Goal: Information Seeking & Learning: Learn about a topic

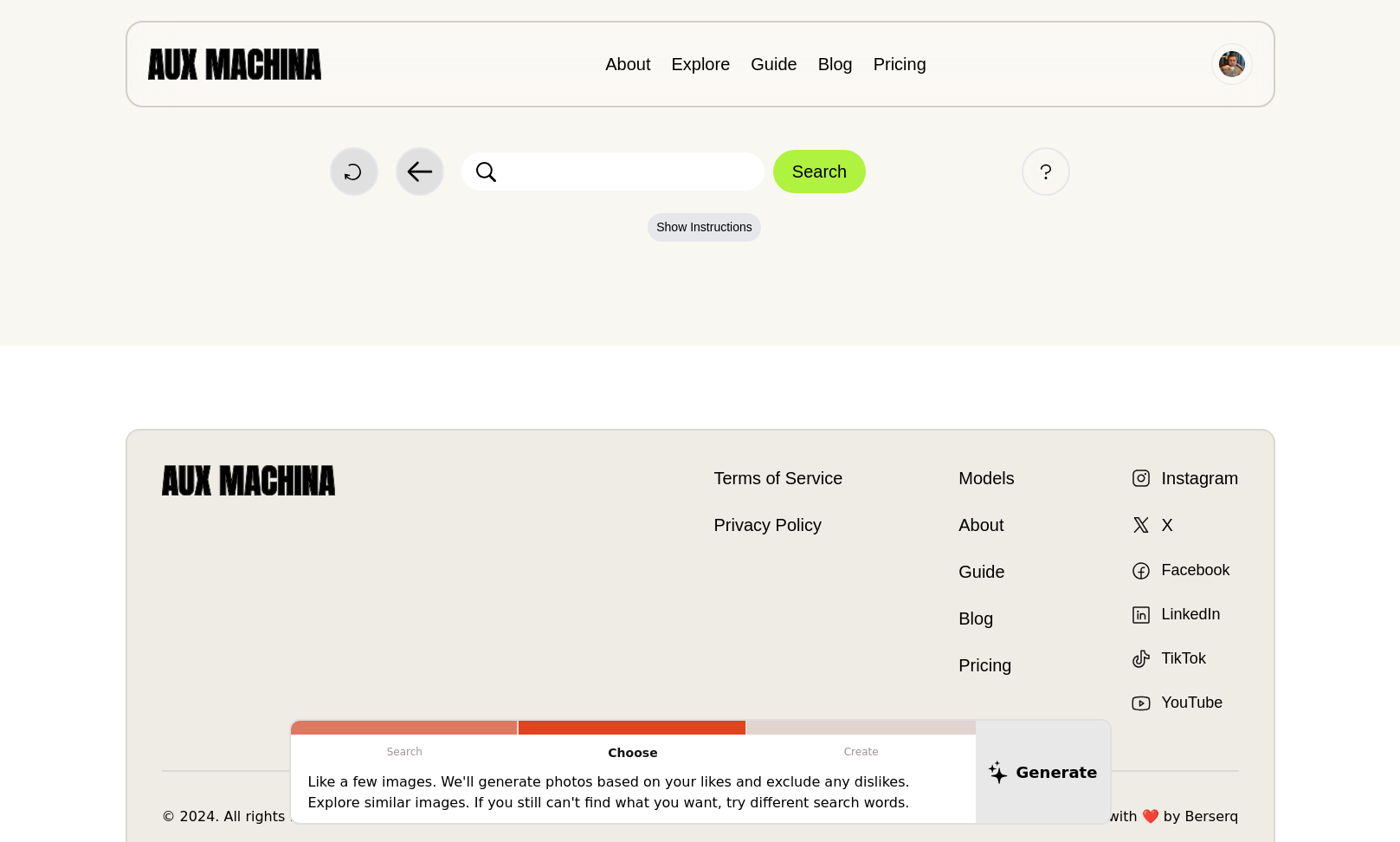
scroll to position [105, 0]
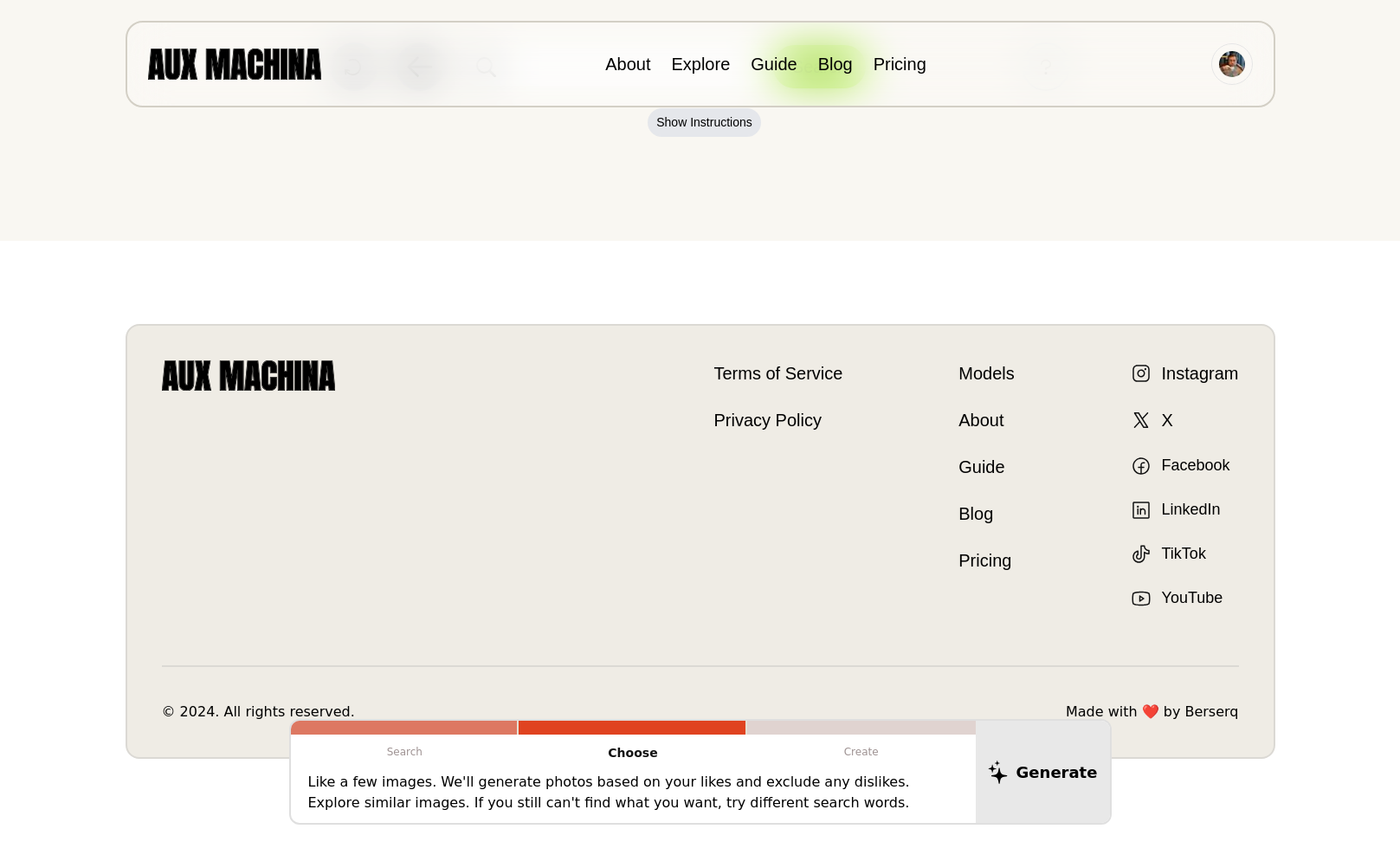
click at [355, 785] on p "Like a few images. We'll generate photos based on your likes and exclude any di…" at bounding box center [634, 792] width 650 height 41
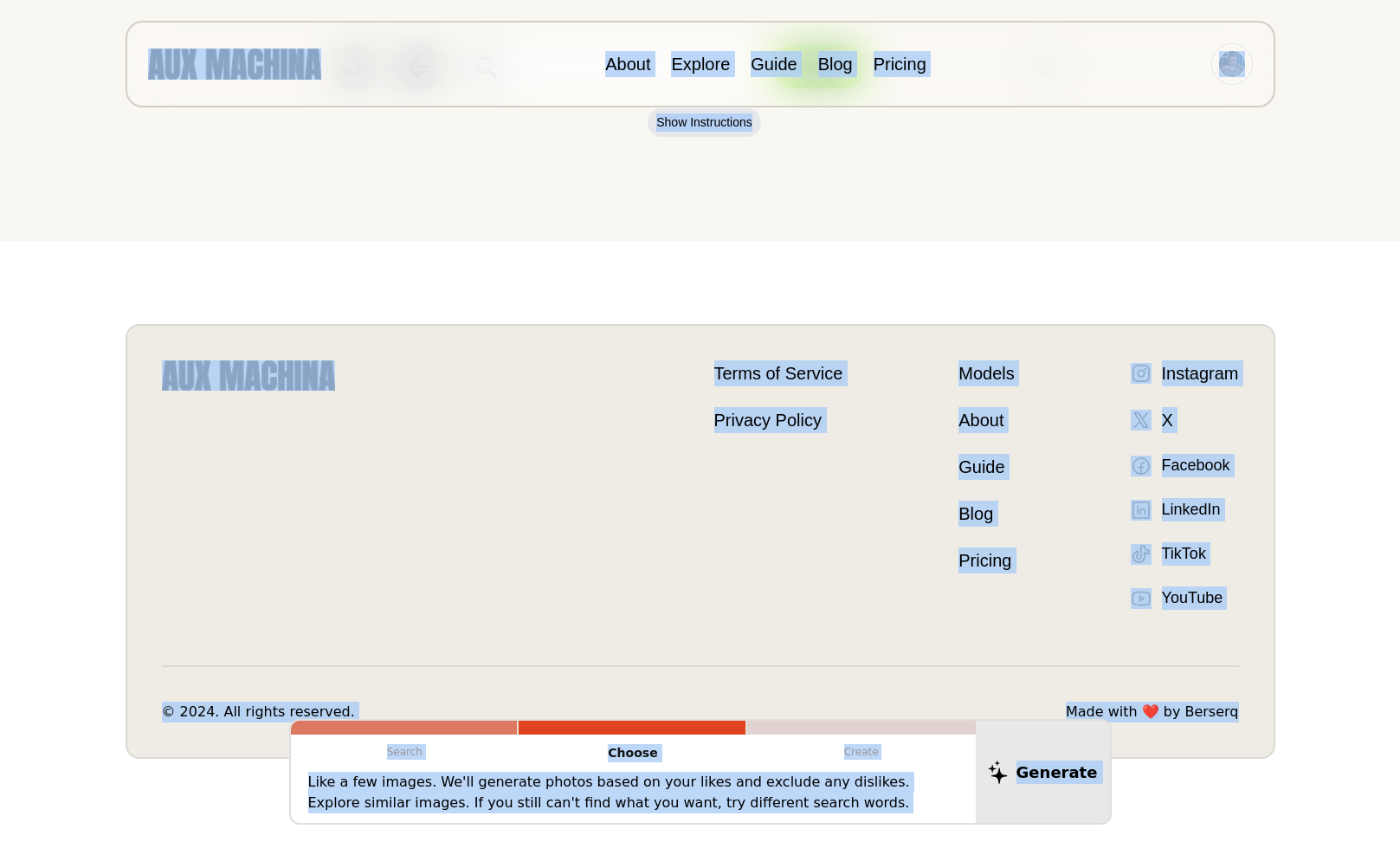
click at [355, 785] on p "Like a few images. We'll generate photos based on your likes and exclude any di…" at bounding box center [634, 792] width 650 height 41
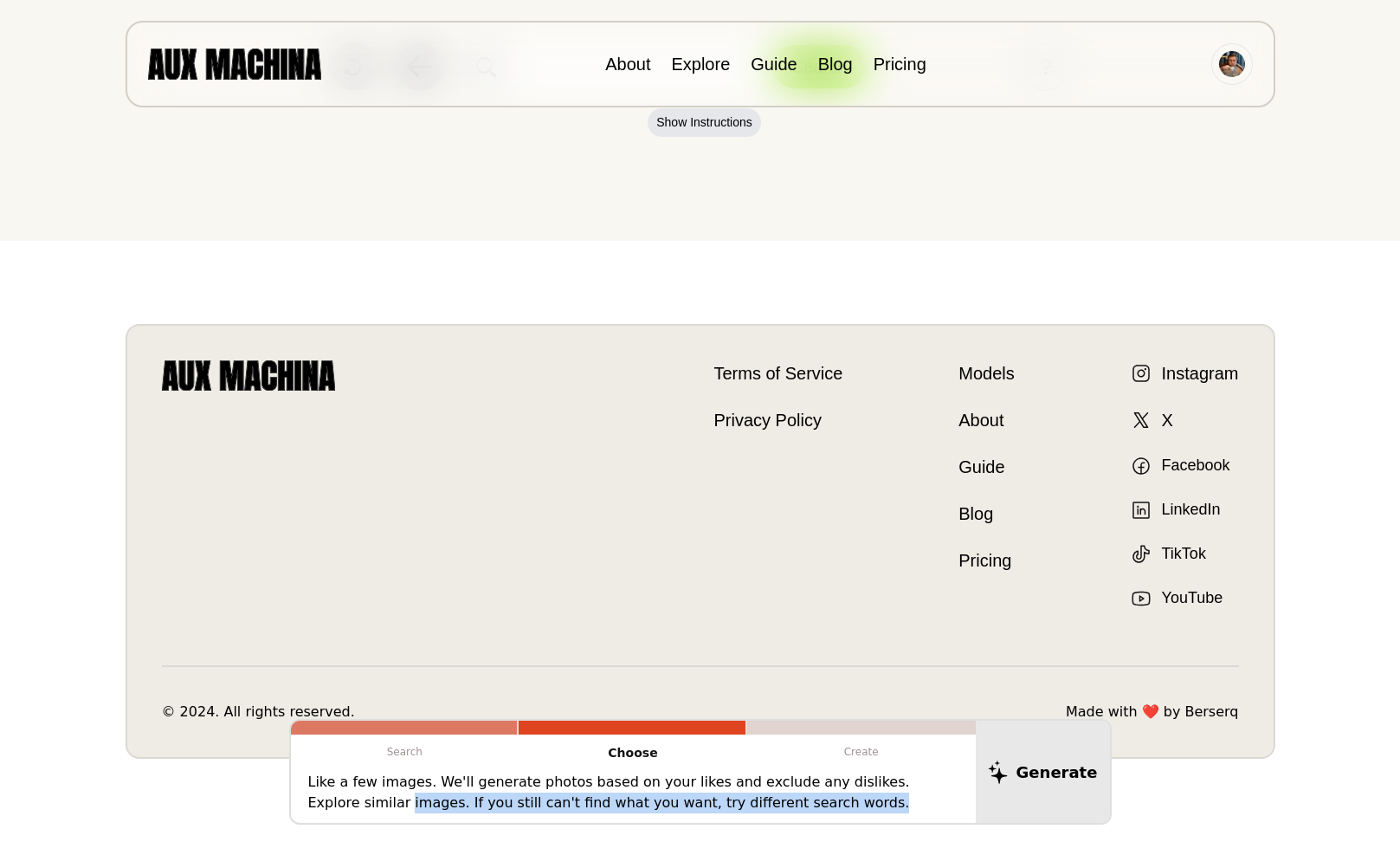
drag, startPoint x: 720, startPoint y: 803, endPoint x: 294, endPoint y: 794, distance: 426.1
click at [294, 794] on div "Like a few images. We'll generate photos based on your likes and exclude any di…" at bounding box center [633, 797] width 685 height 51
click at [757, 811] on p "Like a few images. We'll generate photos based on your likes and exclude any di…" at bounding box center [634, 792] width 650 height 41
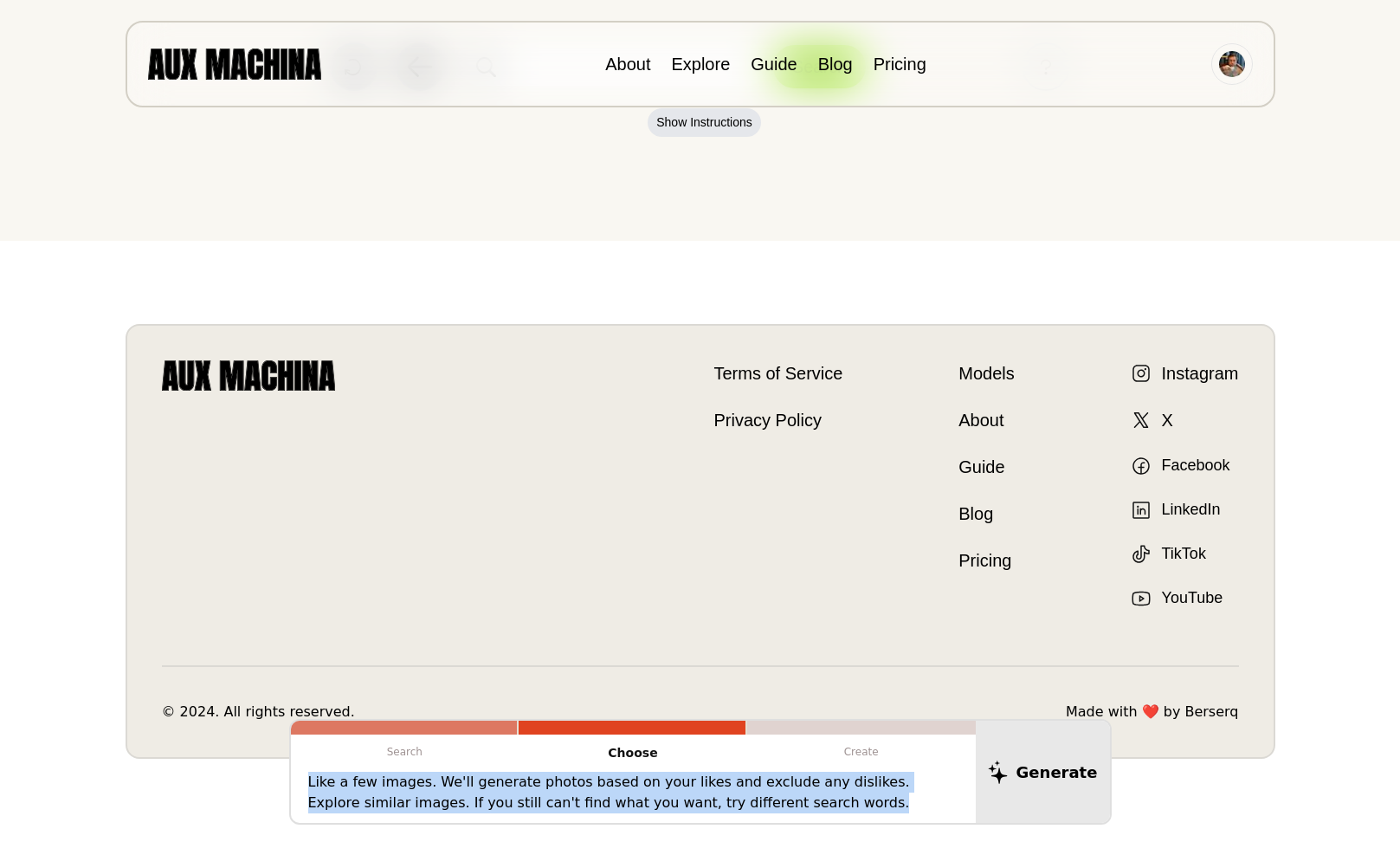
drag, startPoint x: 771, startPoint y: 811, endPoint x: 303, endPoint y: 775, distance: 469.4
click at [303, 775] on div "Like a few images. We'll generate photos based on your likes and exclude any di…" at bounding box center [633, 797] width 685 height 51
drag, startPoint x: 674, startPoint y: 799, endPoint x: 522, endPoint y: 790, distance: 152.3
click at [522, 790] on p "Like a few images. We'll generate photos based on your likes and exclude any di…" at bounding box center [634, 792] width 650 height 41
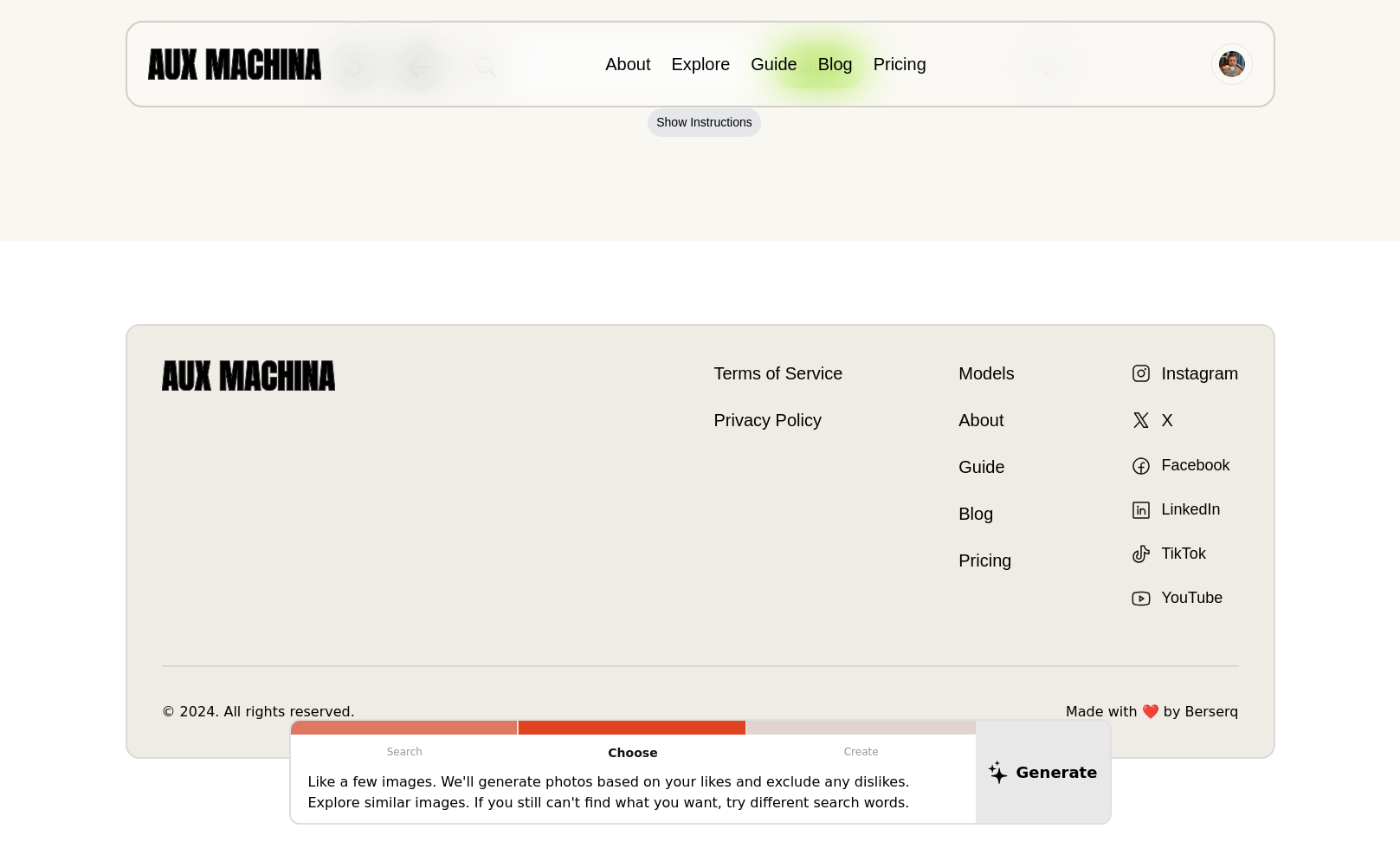
scroll to position [0, 0]
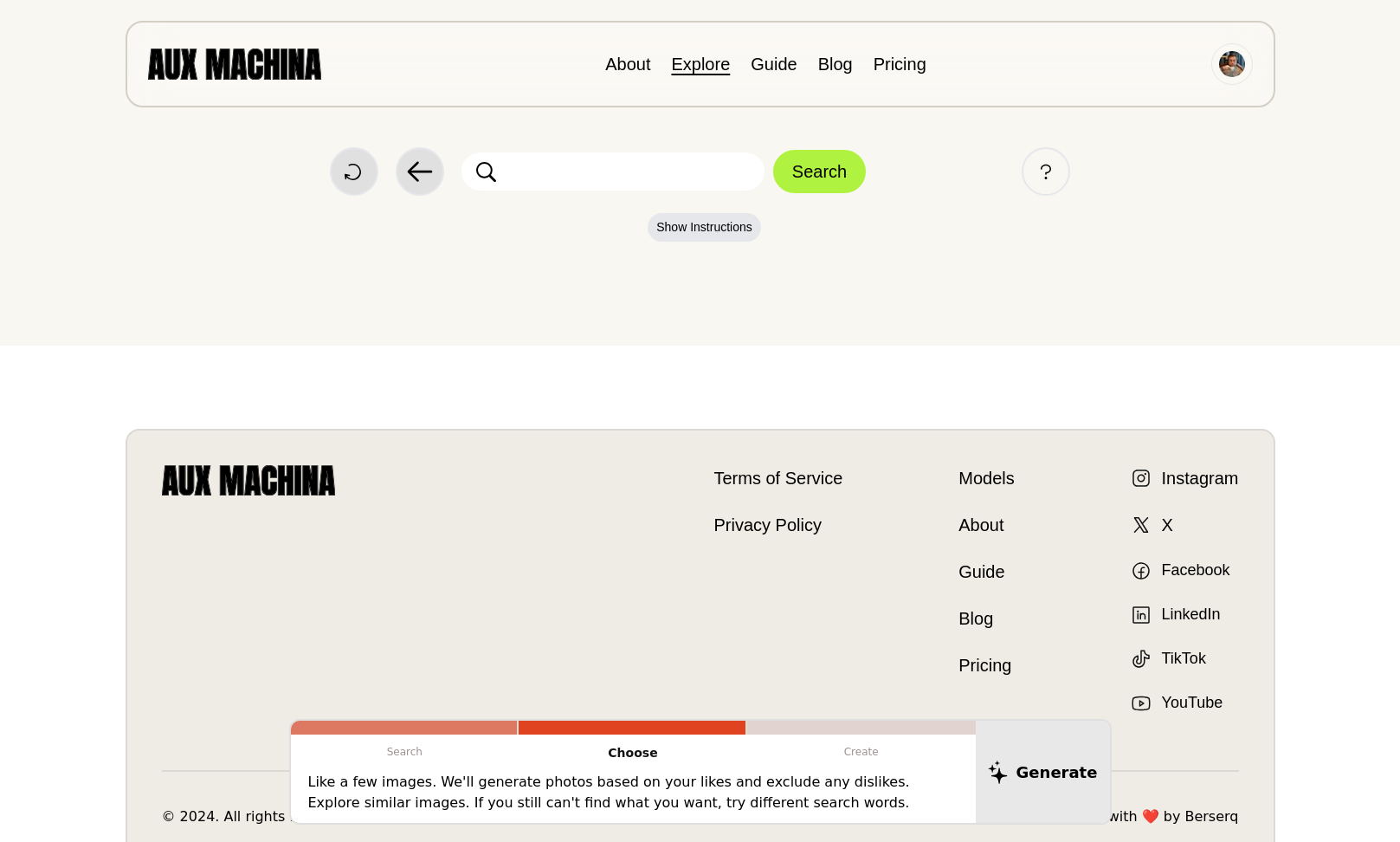
click at [698, 60] on link "Explore" at bounding box center [700, 64] width 59 height 19
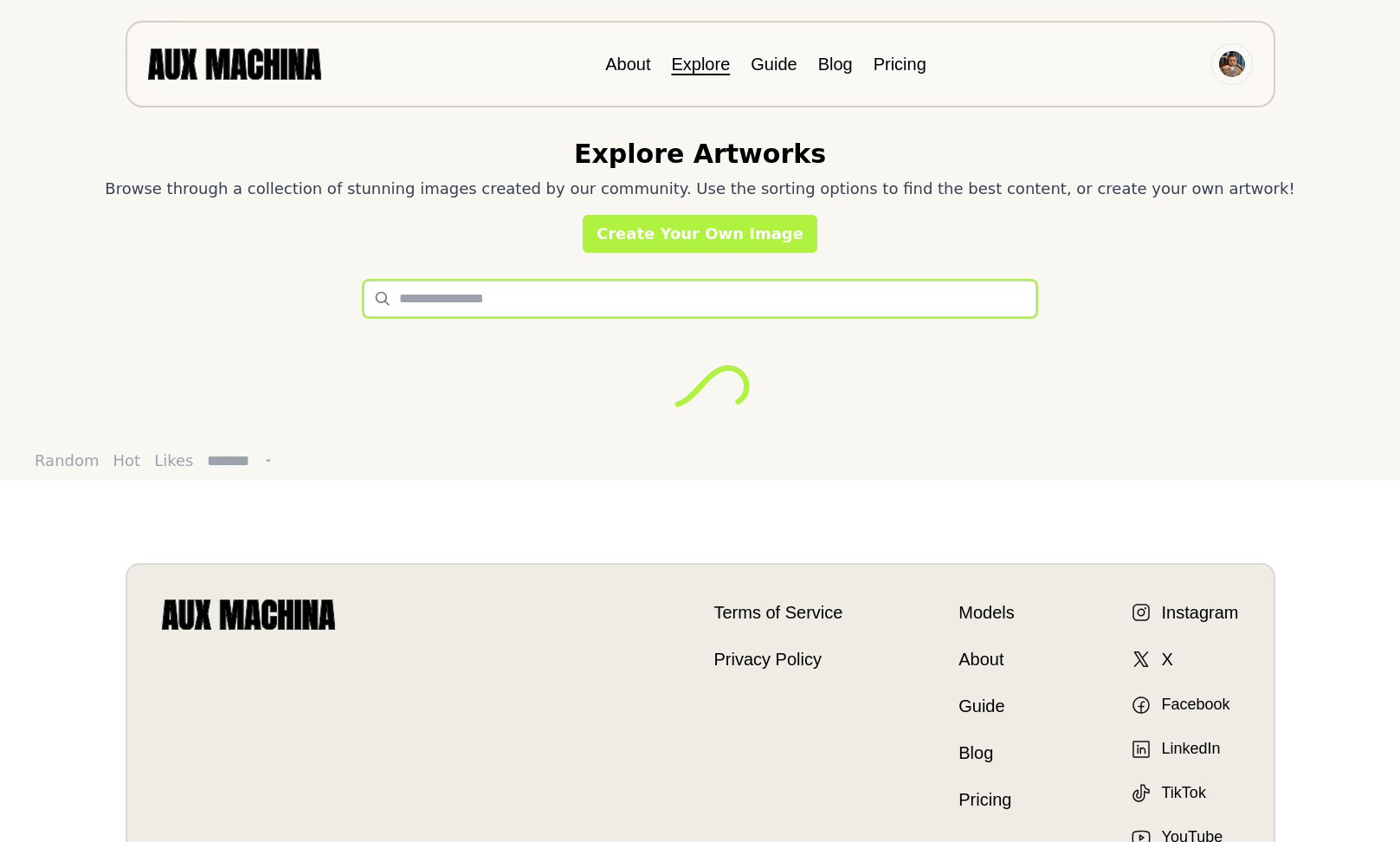
click at [462, 301] on input "text" at bounding box center [700, 298] width 672 height 36
